Goal: Communication & Community: Answer question/provide support

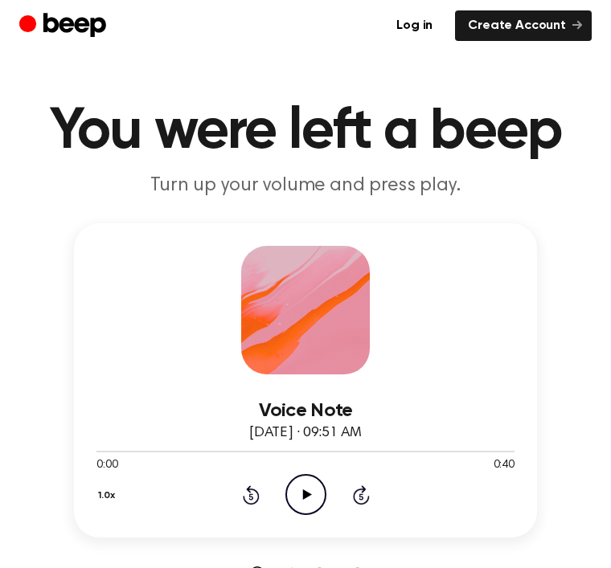
click at [293, 484] on icon "Play Audio" at bounding box center [305, 494] width 41 height 41
click at [251, 485] on icon "Rewind 5 seconds" at bounding box center [251, 494] width 18 height 21
click at [251, 491] on icon at bounding box center [251, 494] width 17 height 19
click at [252, 488] on icon at bounding box center [251, 494] width 17 height 19
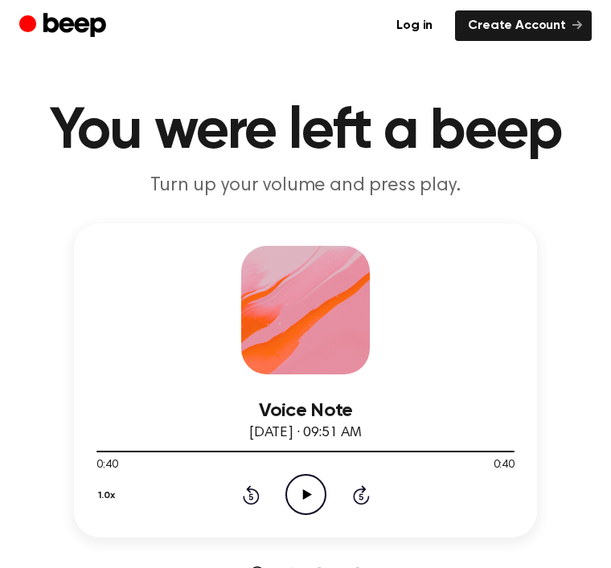
click at [303, 505] on icon "Play Audio" at bounding box center [305, 494] width 41 height 41
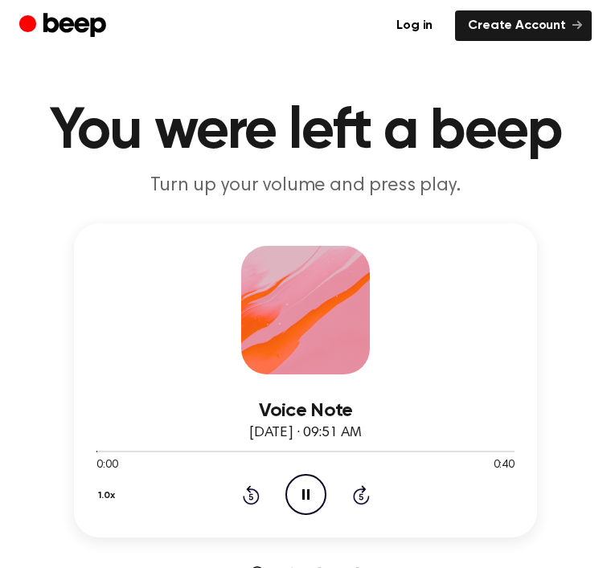
click at [287, 498] on circle at bounding box center [305, 494] width 39 height 39
click at [295, 498] on icon "Play Audio" at bounding box center [305, 494] width 41 height 41
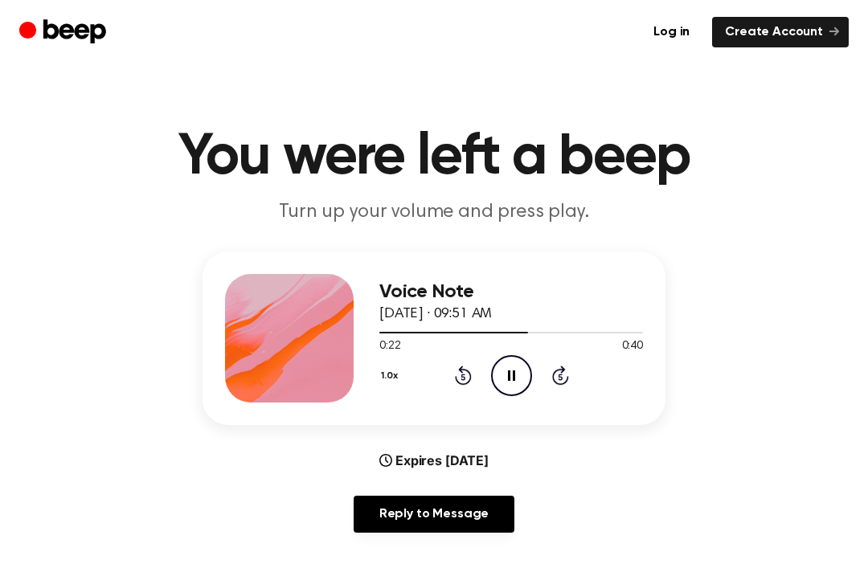
click at [457, 516] on link "Reply to Message" at bounding box center [433, 514] width 161 height 37
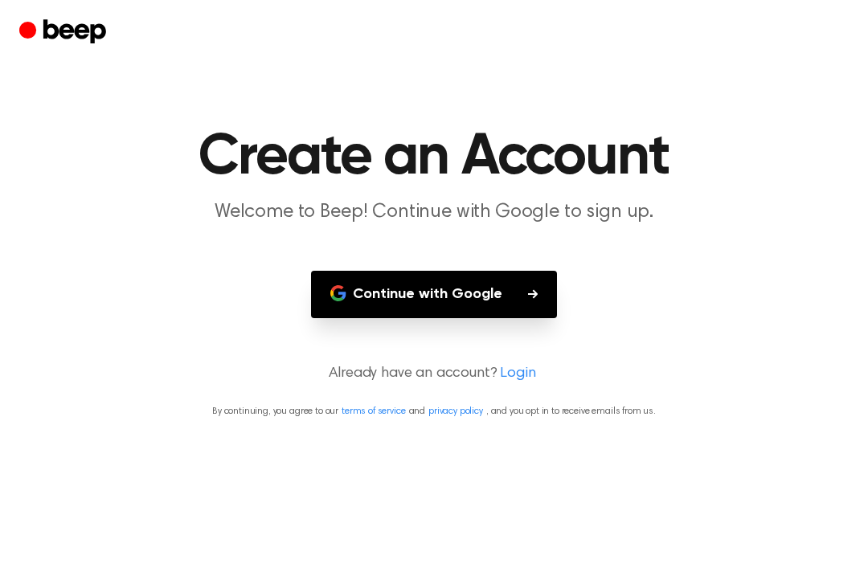
click at [540, 286] on button "Continue with Google" at bounding box center [434, 294] width 246 height 47
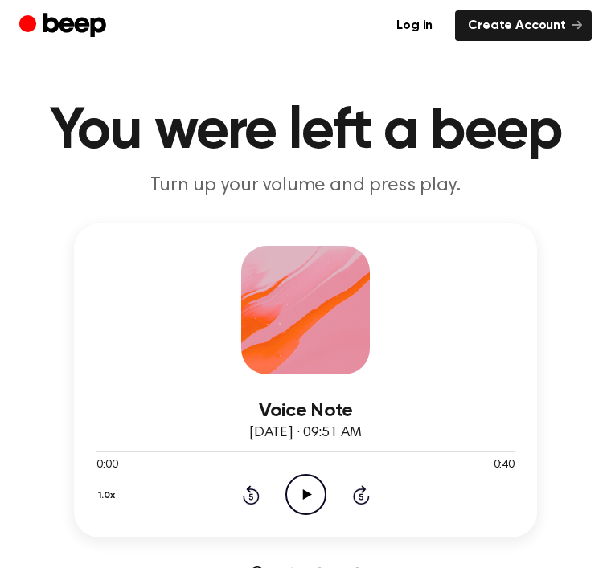
click at [287, 498] on circle at bounding box center [305, 494] width 39 height 39
click at [323, 491] on icon "Pause Audio" at bounding box center [305, 494] width 41 height 41
click at [300, 492] on icon "Play Audio" at bounding box center [305, 494] width 41 height 41
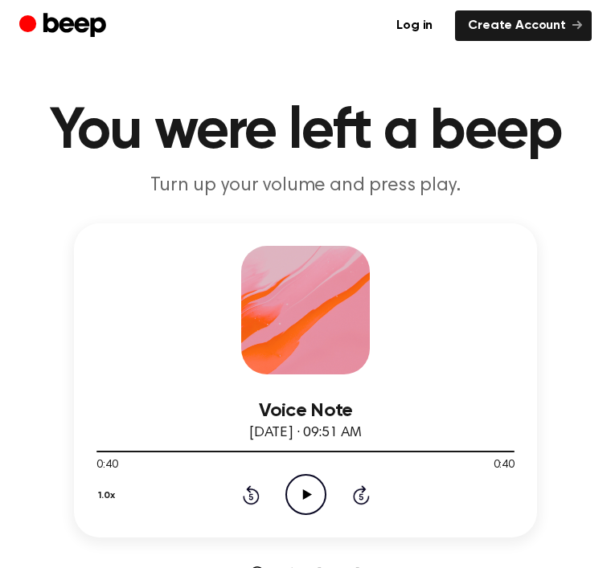
click at [303, 485] on icon "Play Audio" at bounding box center [305, 494] width 41 height 41
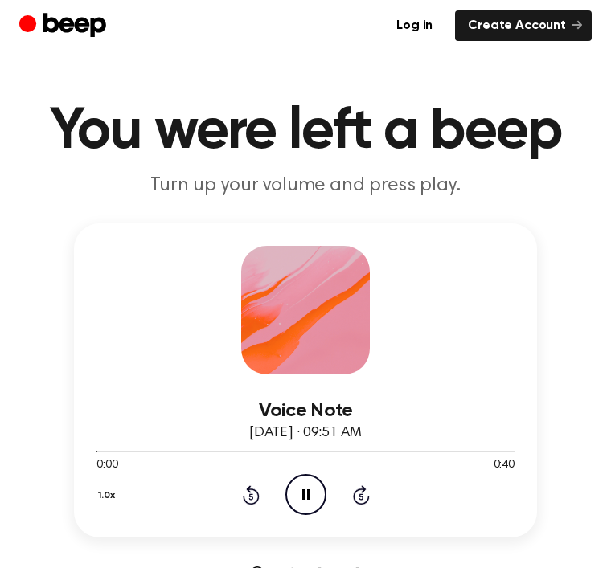
click at [308, 490] on icon at bounding box center [305, 494] width 7 height 10
click at [314, 492] on icon "Play Audio" at bounding box center [305, 494] width 41 height 41
click at [309, 496] on icon "Pause Audio" at bounding box center [305, 494] width 41 height 41
